Goal: Task Accomplishment & Management: Manage account settings

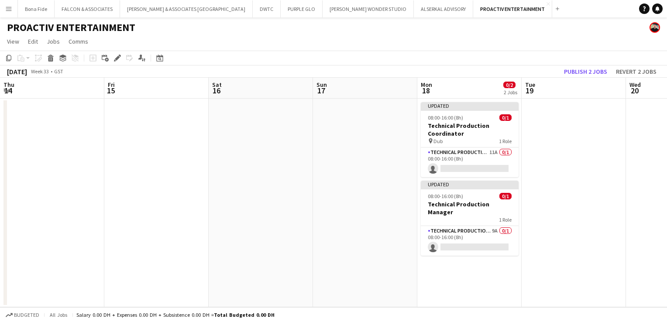
scroll to position [0, 300]
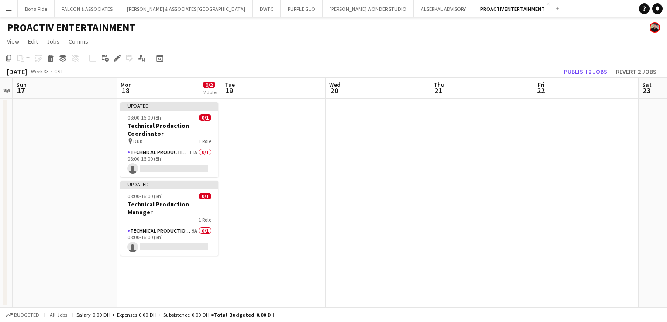
click at [8, 10] on app-icon "Menu" at bounding box center [8, 8] width 7 height 7
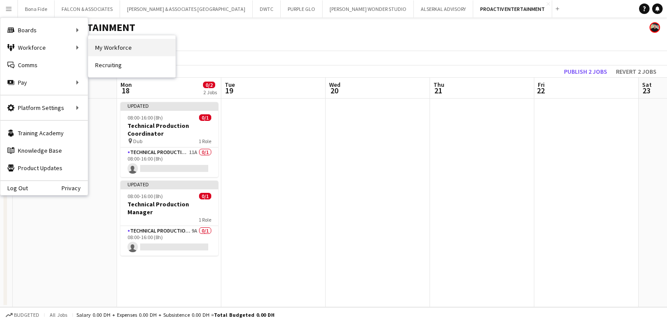
click at [145, 48] on link "My Workforce" at bounding box center [131, 47] width 87 height 17
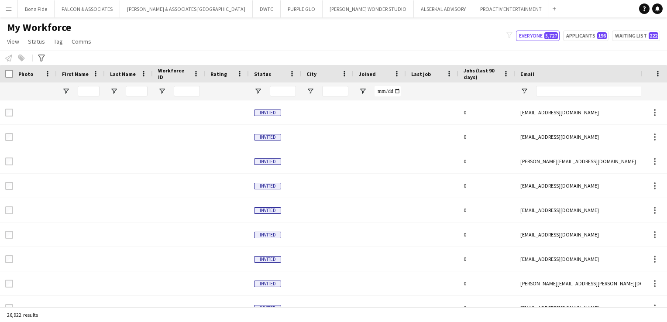
type input "*****"
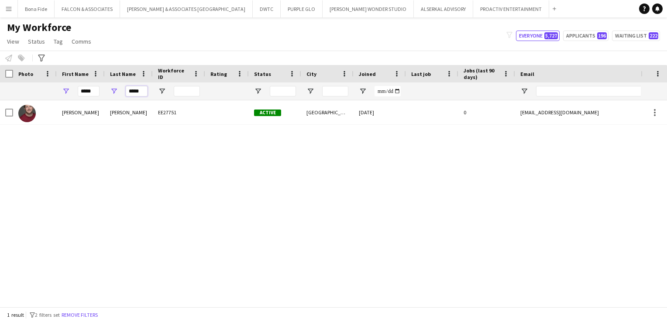
drag, startPoint x: 144, startPoint y: 91, endPoint x: 117, endPoint y: 92, distance: 27.5
click at [117, 91] on div "*****" at bounding box center [129, 90] width 48 height 17
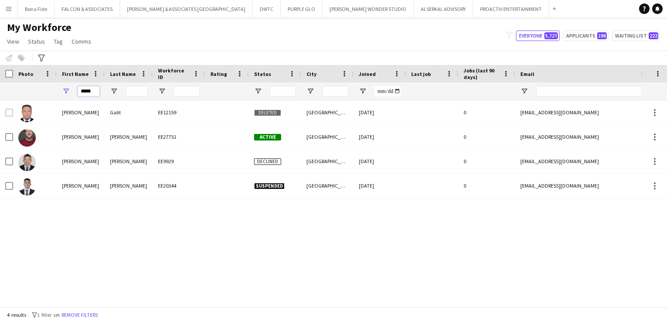
drag, startPoint x: 94, startPoint y: 93, endPoint x: 69, endPoint y: 95, distance: 25.0
click at [69, 95] on div "*****" at bounding box center [81, 90] width 48 height 17
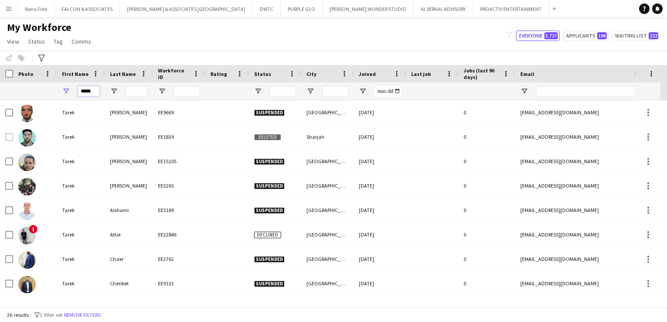
type input "*****"
click at [140, 88] on input "Last Name Filter Input" at bounding box center [137, 91] width 22 height 10
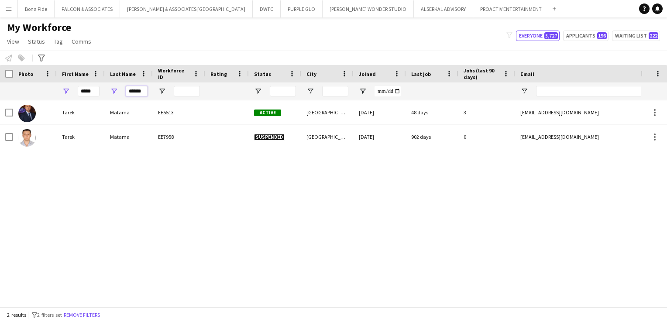
type input "******"
drag, startPoint x: 94, startPoint y: 90, endPoint x: 63, endPoint y: 91, distance: 31.0
click at [63, 91] on div "*****" at bounding box center [81, 90] width 48 height 17
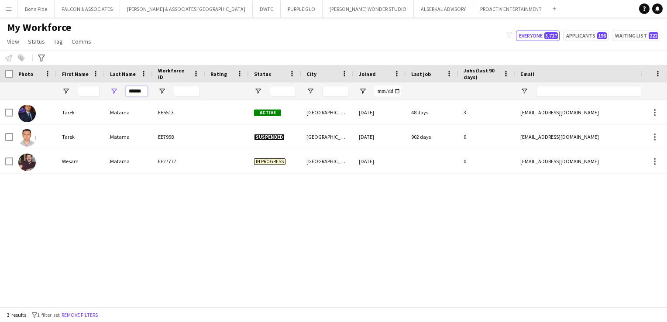
drag, startPoint x: 127, startPoint y: 92, endPoint x: 190, endPoint y: 92, distance: 62.8
click at [190, 92] on div "******" at bounding box center [473, 90] width 946 height 17
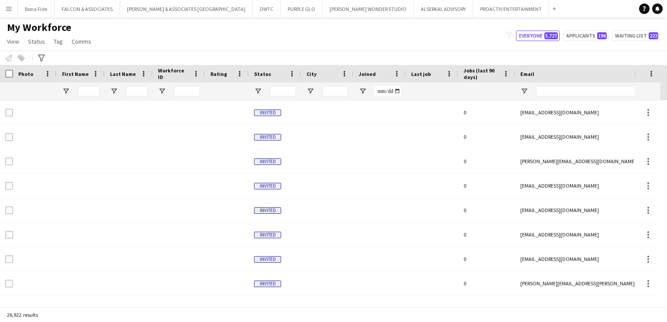
click at [3, 11] on button "Menu" at bounding box center [8, 8] width 17 height 17
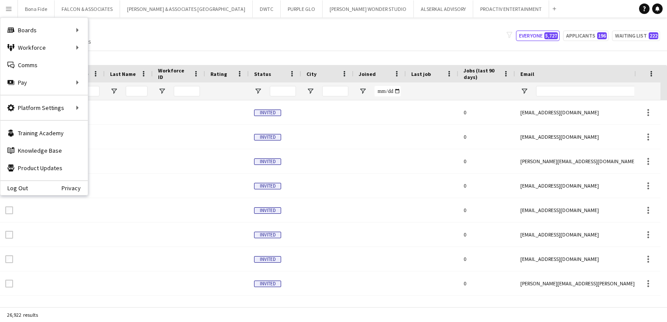
click at [206, 31] on div "My Workforce View Views Default view [PERSON_NAME] New view Update view Delete …" at bounding box center [333, 36] width 667 height 30
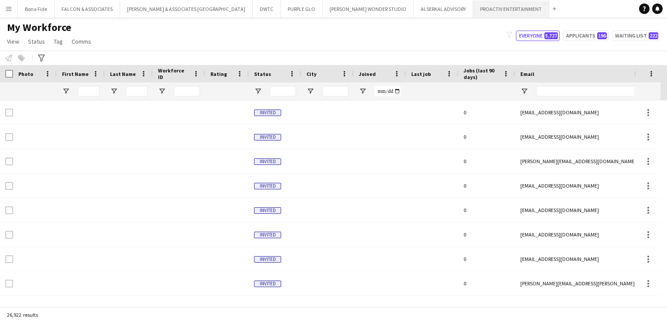
click at [473, 9] on button "PROACTIV ENTERTAINMENT Close" at bounding box center [511, 8] width 76 height 17
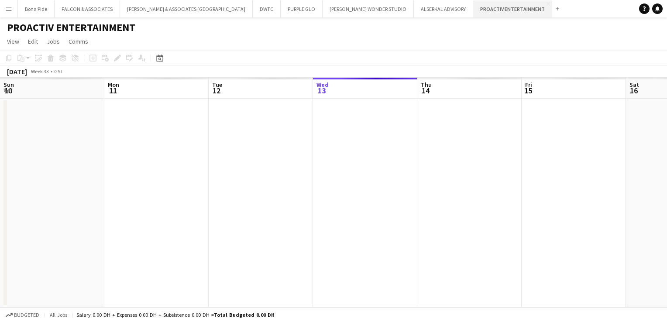
scroll to position [0, 209]
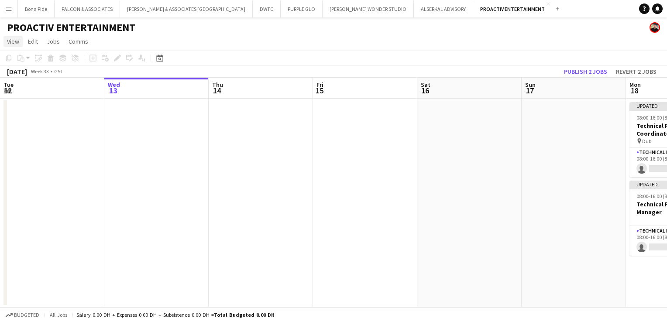
click at [15, 38] on span "View" at bounding box center [13, 42] width 12 height 8
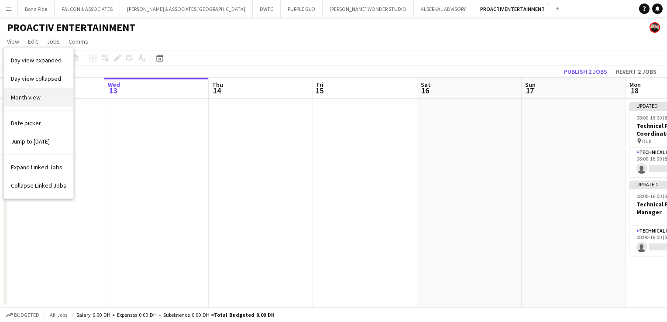
click at [27, 104] on link "Month view" at bounding box center [38, 97] width 69 height 18
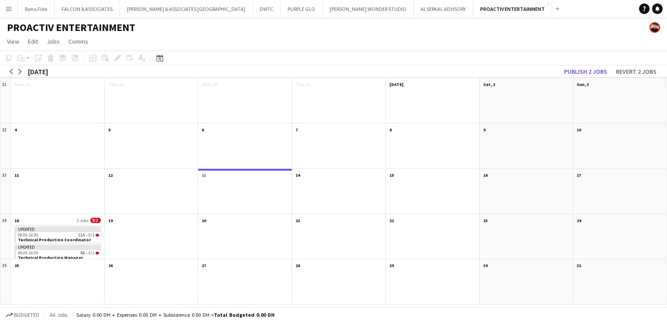
click at [37, 217] on app-month-view-date-header "18 2 Jobs 0/2" at bounding box center [57, 219] width 93 height 11
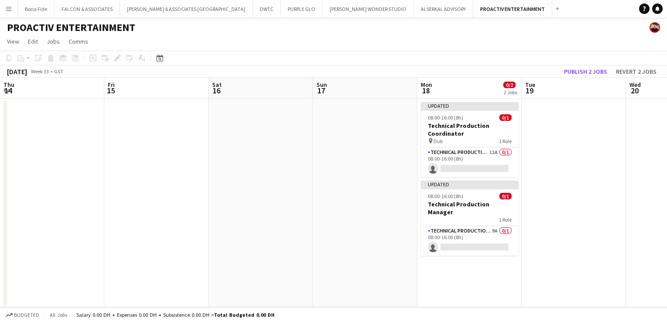
scroll to position [0, 300]
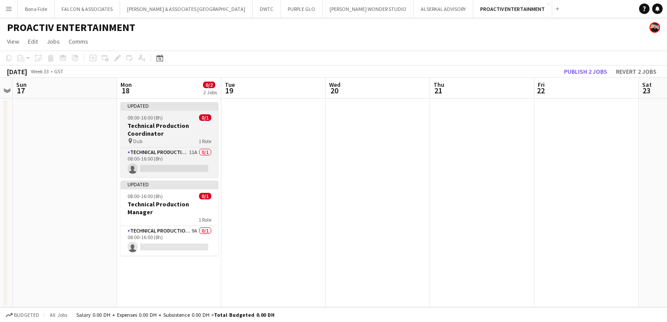
click at [162, 136] on h3 "Technical Production Coordinator" at bounding box center [169, 130] width 98 height 16
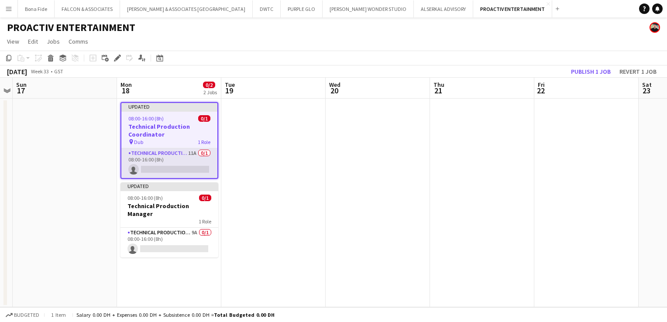
click at [160, 153] on app-card-role "Technical Production Manager 11A 0/1 08:00-16:00 (8h) single-neutral-actions" at bounding box center [169, 163] width 96 height 30
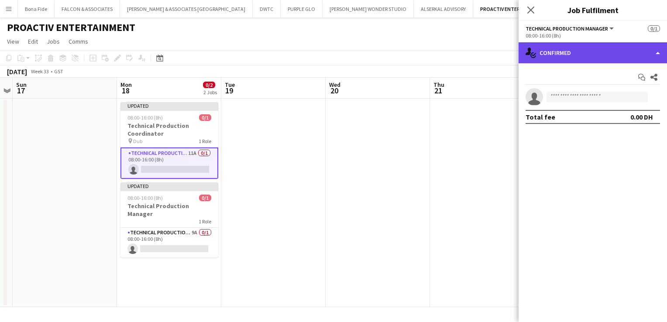
click at [613, 46] on div "single-neutral-actions-check-2 Confirmed" at bounding box center [592, 52] width 148 height 21
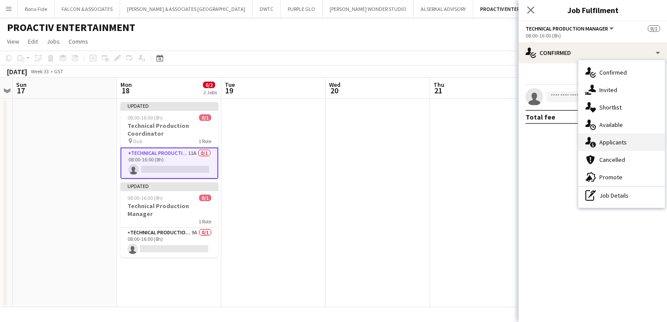
click at [630, 142] on div "single-neutral-actions-information Applicants" at bounding box center [621, 142] width 86 height 17
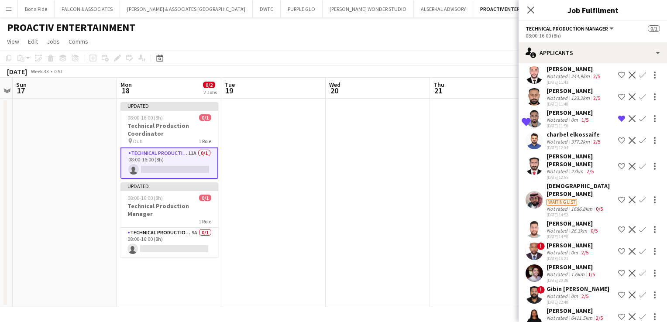
scroll to position [53, 0]
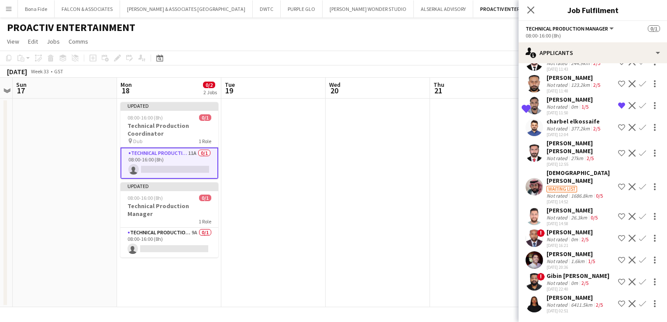
click at [559, 206] on div "[PERSON_NAME]" at bounding box center [572, 210] width 53 height 8
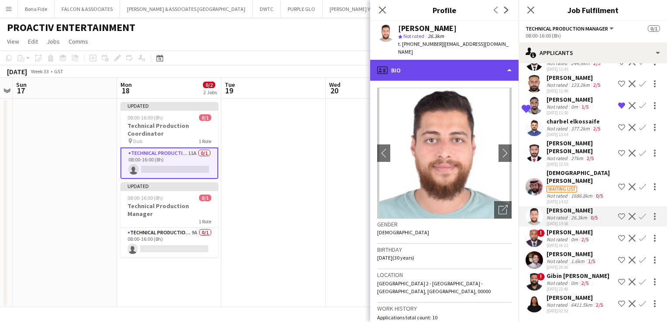
click at [428, 64] on div "profile Bio" at bounding box center [444, 70] width 148 height 21
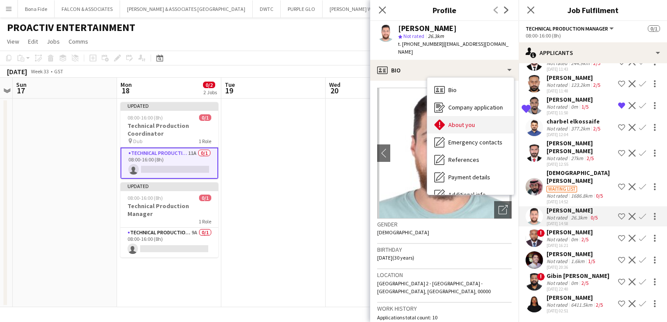
click at [467, 121] on span "About you" at bounding box center [461, 125] width 27 height 8
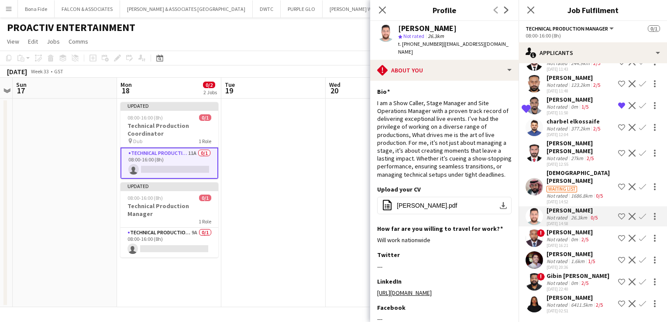
click at [628, 213] on app-icon "Decline" at bounding box center [631, 216] width 7 height 7
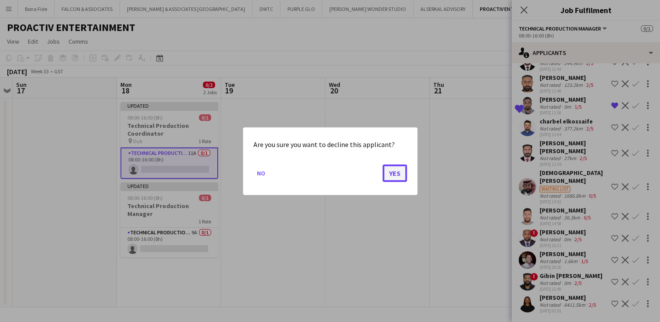
click at [392, 177] on button "Yes" at bounding box center [395, 172] width 24 height 17
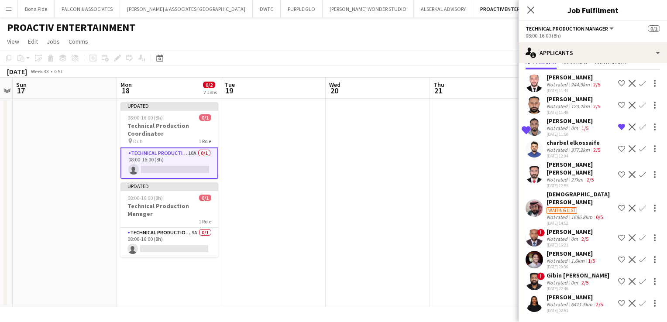
scroll to position [31, 0]
click at [587, 194] on div "[DEMOGRAPHIC_DATA][PERSON_NAME]" at bounding box center [580, 199] width 68 height 16
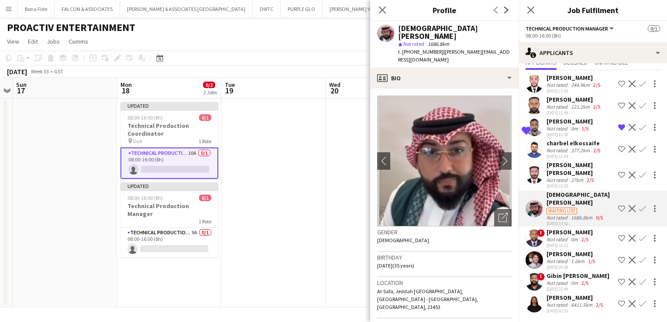
click at [443, 89] on app-crew-profile-bio "chevron-left chevron-right Open photos pop-in Gender [DEMOGRAPHIC_DATA] Birthda…" at bounding box center [444, 205] width 148 height 233
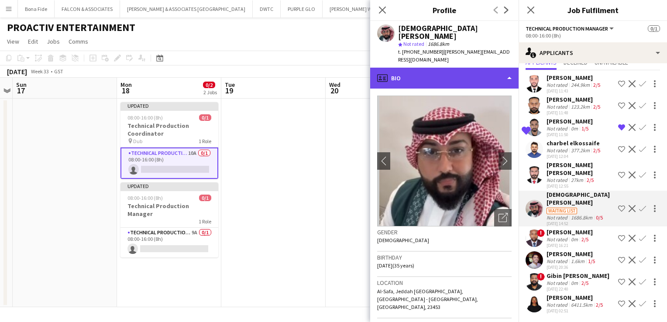
click at [442, 72] on div "profile Bio" at bounding box center [444, 78] width 148 height 21
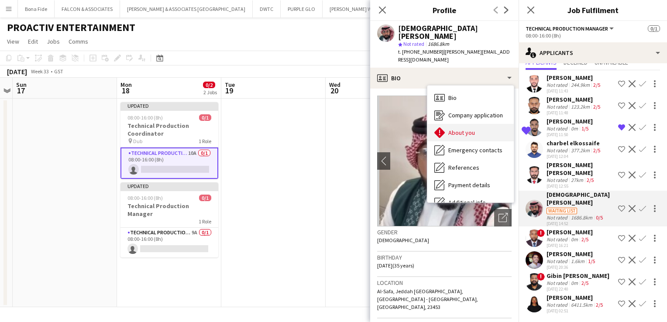
click at [467, 129] on span "About you" at bounding box center [461, 133] width 27 height 8
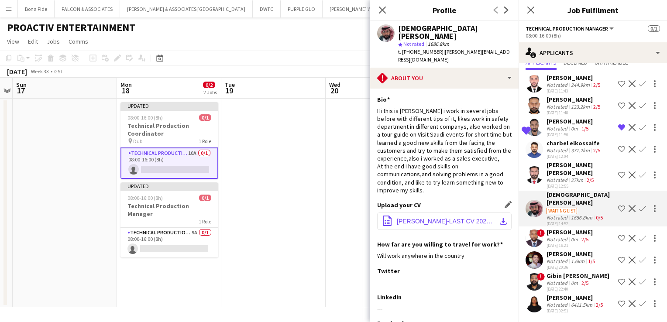
click at [457, 219] on span "[PERSON_NAME]-LAST CV 2025.pdf" at bounding box center [446, 221] width 99 height 7
click at [628, 206] on app-icon "Decline" at bounding box center [631, 208] width 7 height 7
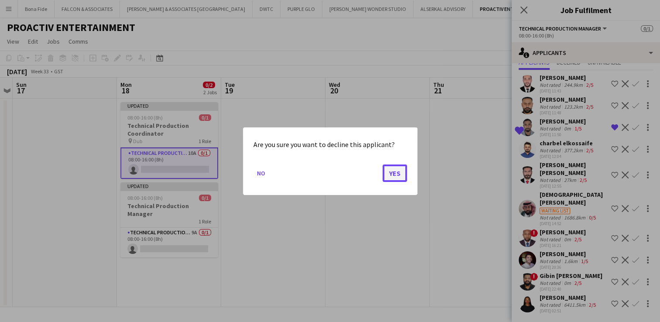
click at [396, 170] on button "Yes" at bounding box center [395, 172] width 24 height 17
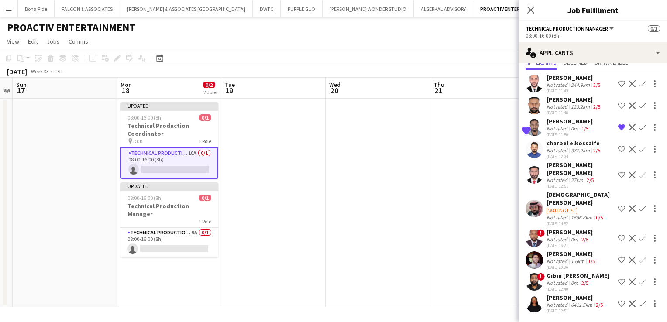
scroll to position [2, 0]
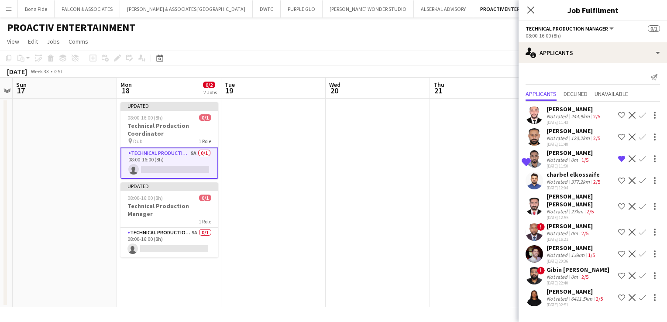
click at [572, 223] on div "[PERSON_NAME]" at bounding box center [569, 226] width 46 height 8
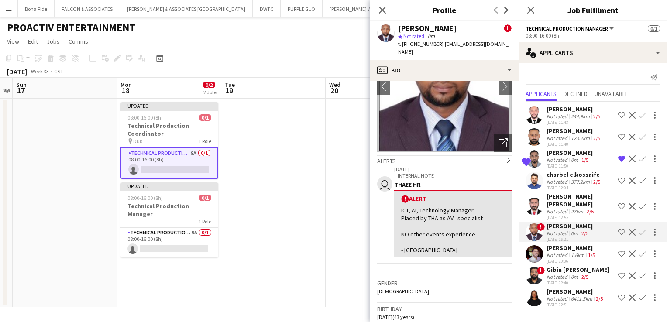
scroll to position [0, 0]
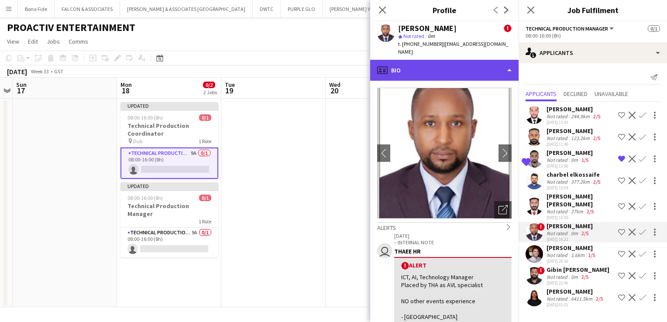
click at [417, 60] on div "profile Bio" at bounding box center [444, 70] width 148 height 21
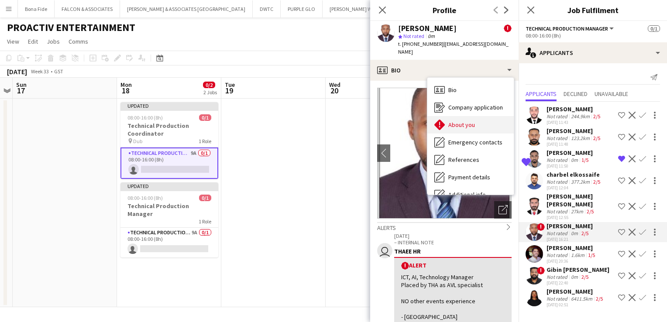
click at [472, 121] on span "About you" at bounding box center [461, 125] width 27 height 8
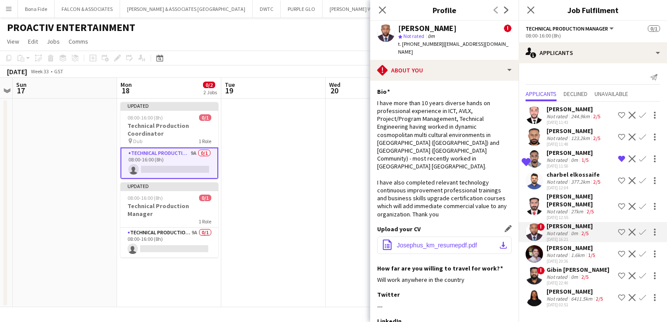
click at [446, 236] on button "office-file-sheet Josephus_km_resumepdf.pdf download-bottom" at bounding box center [444, 244] width 134 height 17
click at [628, 232] on app-icon "Decline" at bounding box center [631, 232] width 7 height 7
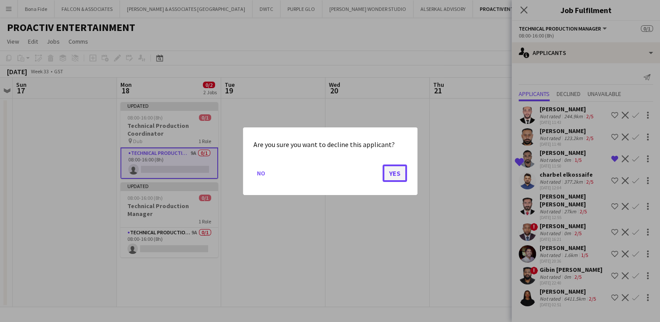
click at [400, 174] on button "Yes" at bounding box center [395, 172] width 24 height 17
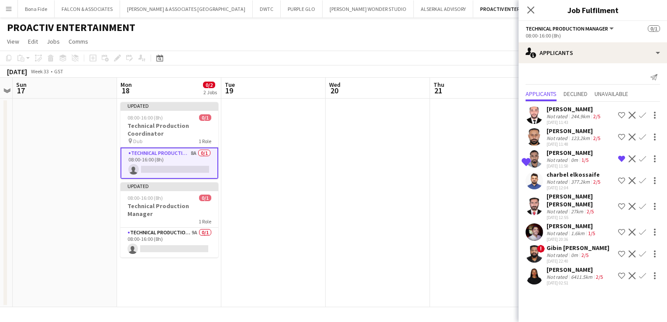
click at [569, 228] on div "[PERSON_NAME]" at bounding box center [571, 226] width 50 height 8
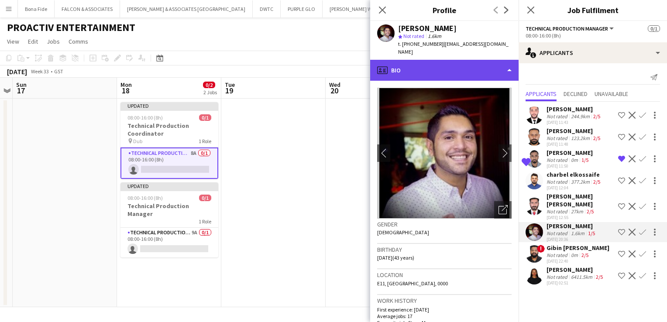
click at [459, 68] on div "profile Bio" at bounding box center [444, 70] width 148 height 21
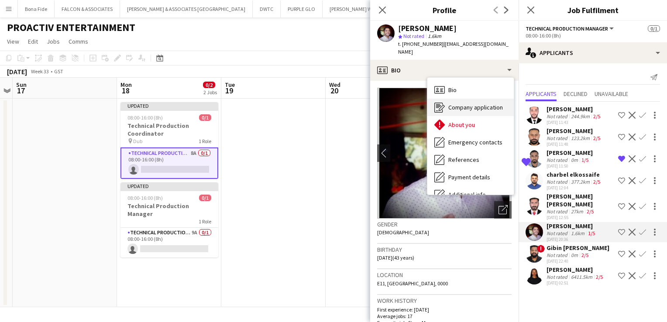
click at [470, 103] on span "Company application" at bounding box center [475, 107] width 55 height 8
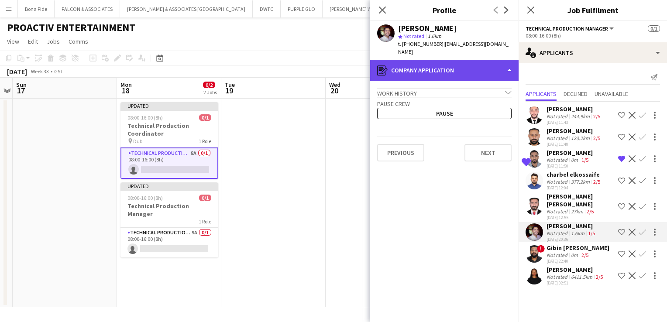
click at [463, 70] on div "register Company application" at bounding box center [444, 70] width 148 height 21
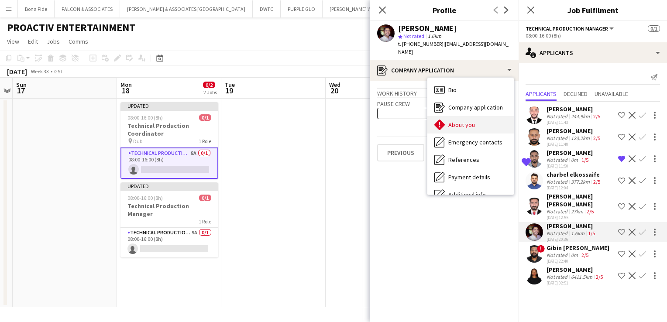
click at [470, 116] on div "About you About you" at bounding box center [470, 124] width 86 height 17
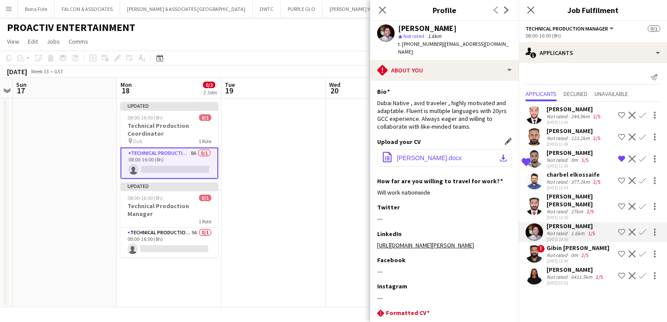
click at [462, 154] on span "[PERSON_NAME].docx" at bounding box center [429, 157] width 65 height 7
click at [641, 9] on h3 "Job Fulfilment" at bounding box center [592, 9] width 148 height 11
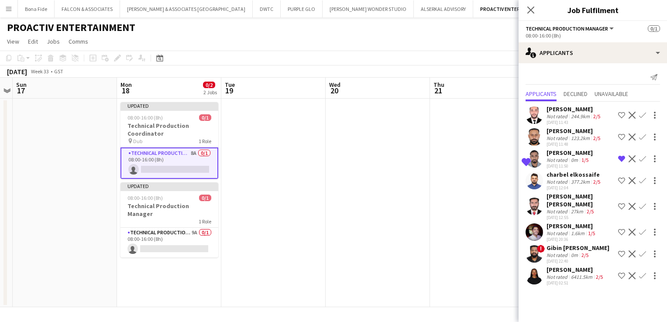
click at [633, 232] on app-icon "Decline" at bounding box center [631, 232] width 7 height 7
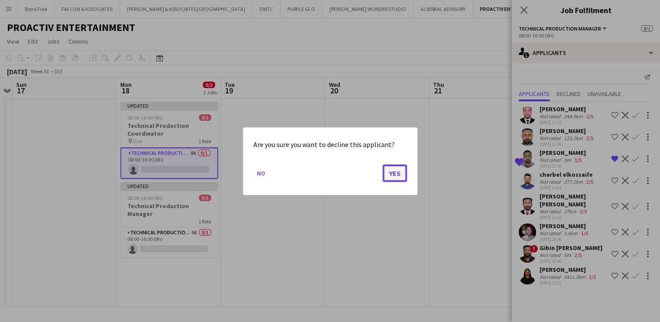
click at [390, 170] on button "Yes" at bounding box center [395, 172] width 24 height 17
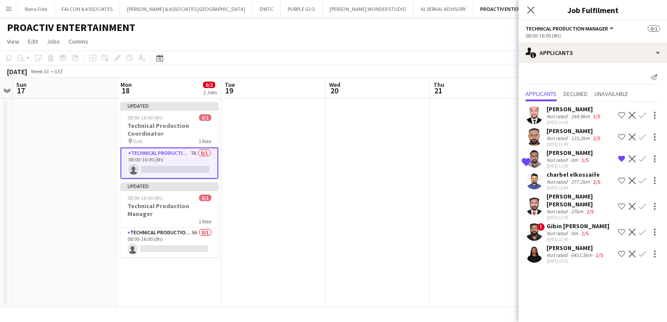
click at [568, 224] on div "Gibin [PERSON_NAME]" at bounding box center [577, 226] width 63 height 8
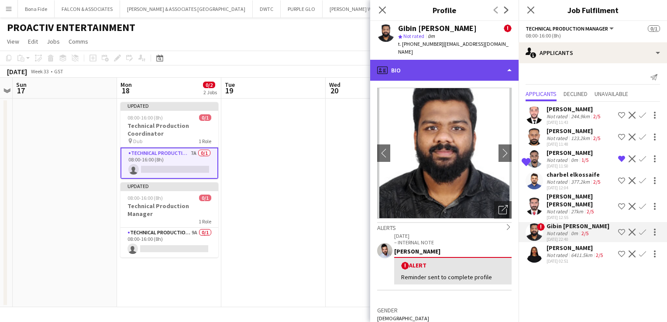
click at [485, 62] on div "profile Bio" at bounding box center [444, 70] width 148 height 21
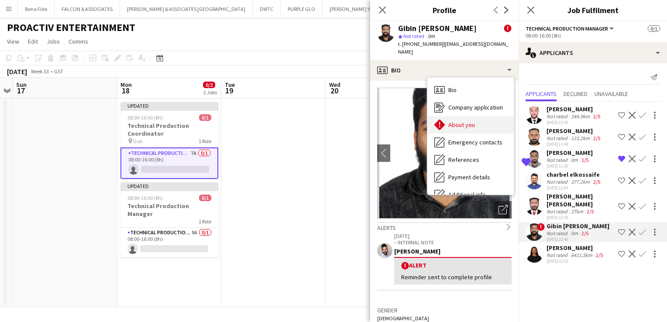
click at [478, 116] on div "About you About you" at bounding box center [470, 124] width 86 height 17
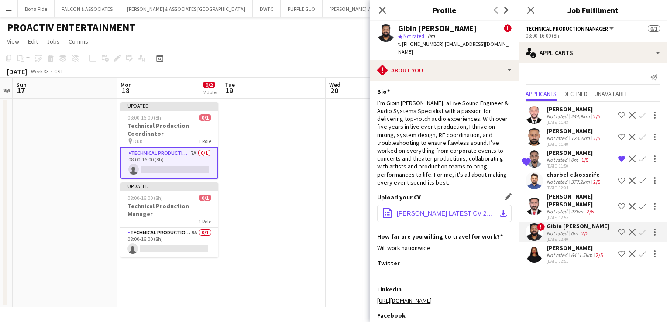
click at [450, 210] on span "[PERSON_NAME] LATEST CV 25-26.pdf" at bounding box center [446, 213] width 99 height 7
click at [621, 229] on app-icon "Shortlist crew" at bounding box center [621, 232] width 7 height 7
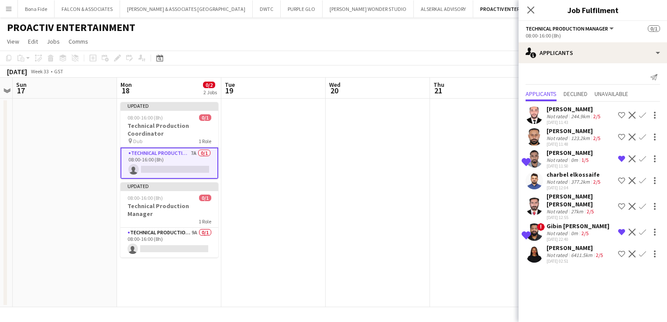
click at [5, 4] on button "Menu" at bounding box center [8, 8] width 17 height 17
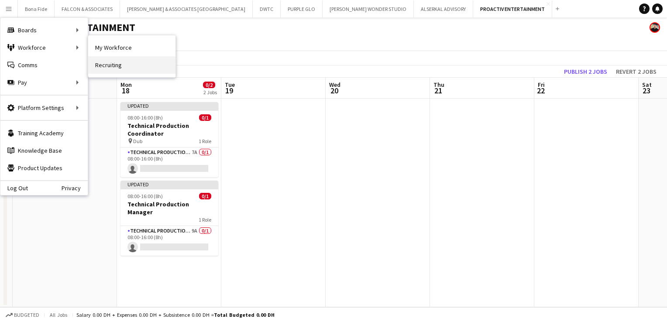
click at [136, 66] on link "Recruiting" at bounding box center [131, 64] width 87 height 17
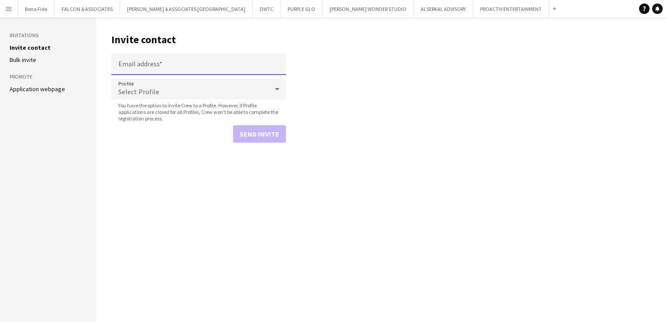
click at [136, 66] on input "Email address" at bounding box center [198, 64] width 175 height 22
type input "**********"
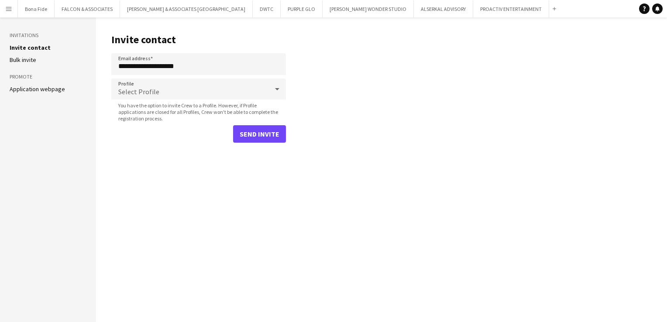
click at [318, 93] on main "**********" at bounding box center [381, 169] width 571 height 305
click at [280, 89] on icon at bounding box center [277, 88] width 10 height 17
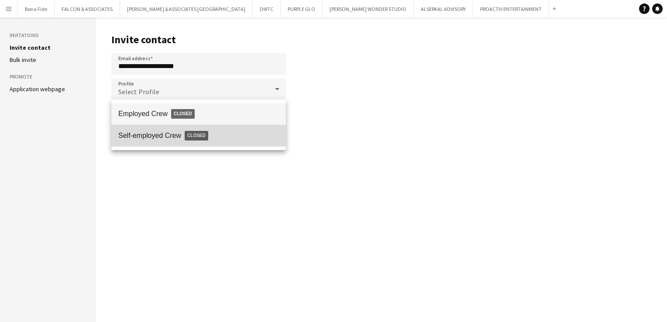
click at [231, 136] on span "Self-employed Crew Closed" at bounding box center [198, 136] width 161 height 20
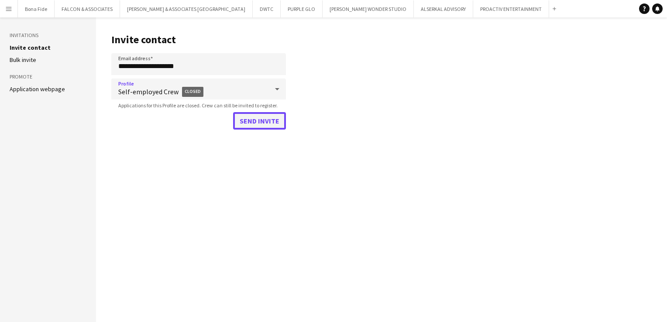
click at [255, 113] on button "Send invite" at bounding box center [259, 120] width 53 height 17
